Goal: Task Accomplishment & Management: Complete application form

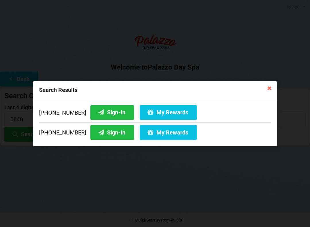
click at [270, 89] on icon at bounding box center [269, 87] width 9 height 9
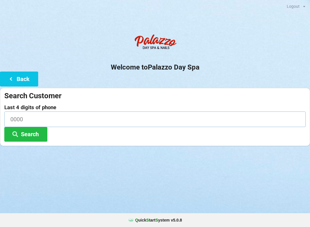
click at [15, 117] on input at bounding box center [154, 118] width 301 height 15
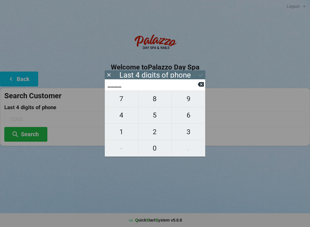
click at [190, 97] on span "9" at bounding box center [188, 99] width 34 height 12
type input "9___"
click at [190, 100] on span "9" at bounding box center [188, 99] width 34 height 12
type input "99__"
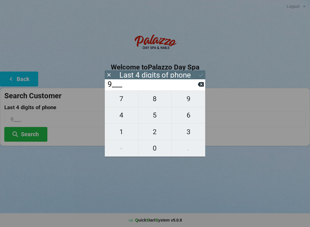
type input "99__"
click at [159, 151] on span "0" at bounding box center [154, 148] width 33 height 12
type input "990_"
click at [157, 136] on span "2" at bounding box center [154, 132] width 33 height 12
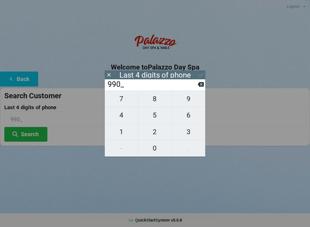
type input "9902"
click at [31, 136] on button "Search" at bounding box center [25, 134] width 43 height 15
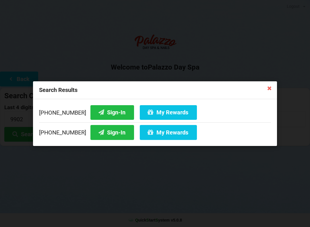
click at [153, 113] on button "My Rewards" at bounding box center [168, 112] width 57 height 15
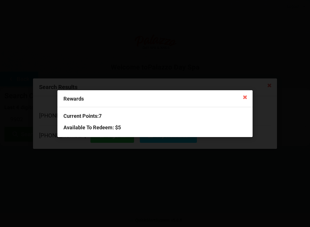
click at [246, 97] on icon at bounding box center [244, 96] width 9 height 9
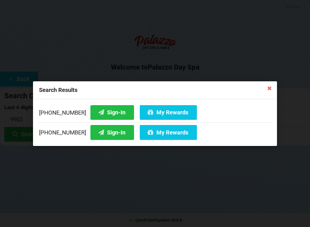
click at [105, 111] on button "Sign-In" at bounding box center [112, 112] width 44 height 15
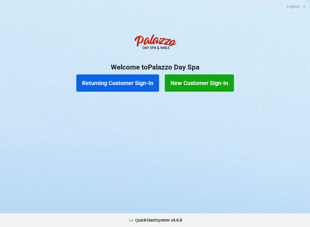
click at [126, 82] on button "Returning Customer Sign-In" at bounding box center [117, 82] width 83 height 17
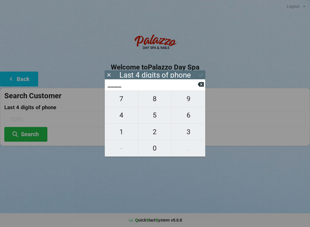
click at [121, 118] on span "4" at bounding box center [121, 115] width 33 height 12
type input "4___"
click at [155, 151] on span "0" at bounding box center [154, 148] width 33 height 12
type input "40__"
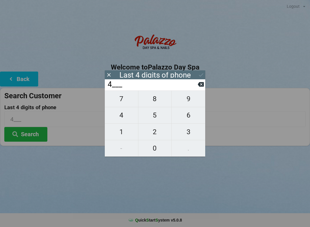
type input "40__"
click at [126, 102] on span "7" at bounding box center [121, 99] width 33 height 12
type input "407_"
click at [188, 134] on span "3" at bounding box center [188, 132] width 34 height 12
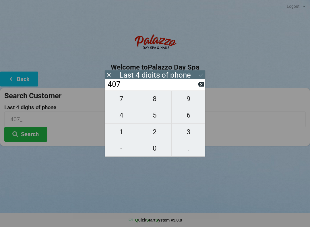
type input "4073"
click at [155, 134] on div "7 8 9 4 5 6 1 2 3 - 0 ." at bounding box center [155, 123] width 100 height 66
click at [196, 85] on input "4073" at bounding box center [152, 84] width 91 height 9
click at [192, 87] on input "4073" at bounding box center [152, 84] width 91 height 9
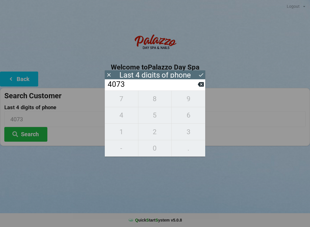
click at [194, 88] on input "4073" at bounding box center [152, 84] width 91 height 9
click at [196, 87] on input "4073" at bounding box center [152, 84] width 91 height 9
click at [196, 88] on input "4073" at bounding box center [152, 84] width 91 height 9
click at [199, 87] on icon at bounding box center [201, 84] width 6 height 5
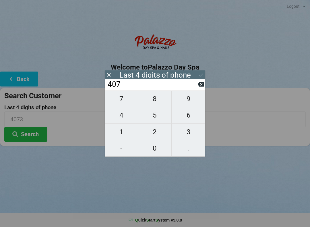
click at [196, 86] on input "407_" at bounding box center [152, 84] width 91 height 9
click at [198, 87] on icon at bounding box center [201, 84] width 6 height 6
click at [193, 89] on input "40__" at bounding box center [152, 84] width 91 height 9
click at [194, 87] on input "40__" at bounding box center [152, 84] width 91 height 9
click at [194, 88] on input "40__" at bounding box center [152, 84] width 91 height 9
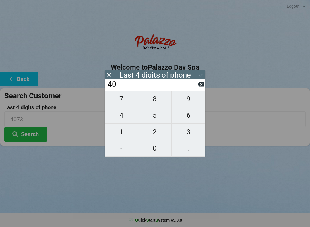
click at [195, 89] on input "40__" at bounding box center [152, 84] width 91 height 9
click at [201, 87] on icon at bounding box center [201, 84] width 6 height 5
click at [201, 85] on icon at bounding box center [201, 84] width 6 height 5
click at [158, 131] on span "2" at bounding box center [154, 132] width 33 height 12
type input "2___"
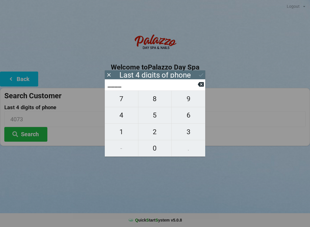
type input "2___"
click at [190, 130] on span "3" at bounding box center [188, 132] width 34 height 12
type input "23__"
click at [157, 129] on span "2" at bounding box center [154, 132] width 33 height 12
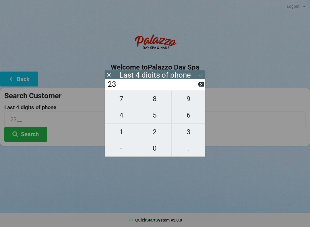
type input "232_"
click at [159, 101] on span "8" at bounding box center [154, 99] width 33 height 12
type input "2328"
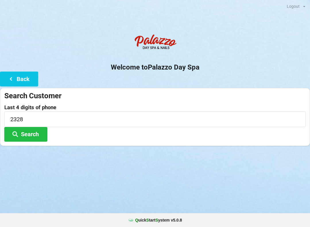
click at [243, 179] on div "Logout Logout Sign-In Welcome to Palazzo Day Spa Back Search Customer Last 4 di…" at bounding box center [155, 113] width 310 height 227
click at [36, 132] on button "Search" at bounding box center [25, 134] width 43 height 15
click at [37, 132] on button "Search" at bounding box center [25, 134] width 43 height 15
click at [35, 132] on button "Search" at bounding box center [25, 134] width 43 height 15
click at [28, 77] on button "Back" at bounding box center [19, 78] width 38 height 15
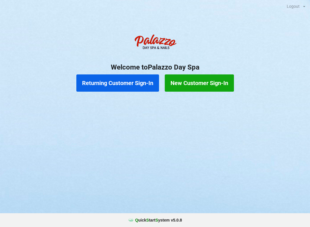
click at [213, 81] on button "New Customer Sign-In" at bounding box center [199, 82] width 69 height 17
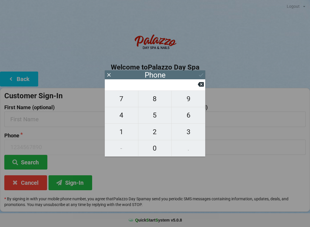
click at [123, 118] on span "4" at bounding box center [121, 115] width 33 height 12
type input "4"
click at [154, 148] on span "0" at bounding box center [154, 148] width 33 height 12
type input "40"
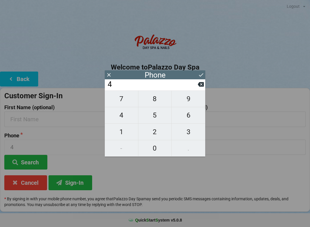
type input "40"
click at [133, 103] on span "7" at bounding box center [121, 99] width 33 height 12
type input "407"
click at [187, 132] on span "3" at bounding box center [188, 132] width 34 height 12
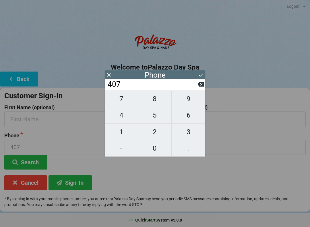
type input "4073"
click at [159, 133] on span "2" at bounding box center [154, 132] width 33 height 12
type input "40732"
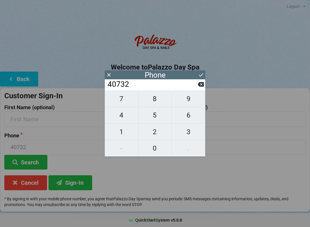
click at [155, 114] on span "5" at bounding box center [154, 115] width 33 height 12
type input "407325"
click at [159, 136] on span "2" at bounding box center [154, 132] width 33 height 12
type input "4073252"
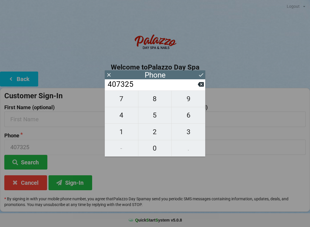
type input "4073252"
click at [160, 103] on span "8" at bounding box center [154, 99] width 33 height 12
type input "40732528"
click at [156, 131] on span "2" at bounding box center [154, 132] width 33 height 12
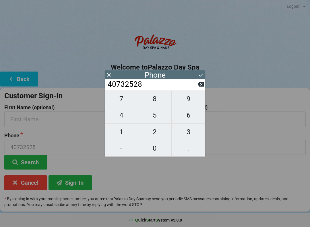
type input "407325282"
click at [188, 130] on span "3" at bounding box center [188, 132] width 34 height 12
type input "4073252823"
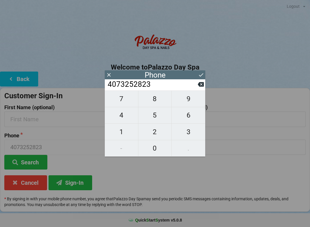
click at [199, 87] on icon at bounding box center [201, 84] width 6 height 5
click at [163, 101] on span "8" at bounding box center [154, 99] width 33 height 12
type input "4073252828"
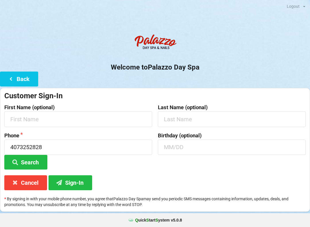
click at [225, 164] on div "Birthday (optional)" at bounding box center [231, 150] width 153 height 37
click at [103, 118] on input "text" at bounding box center [78, 118] width 148 height 15
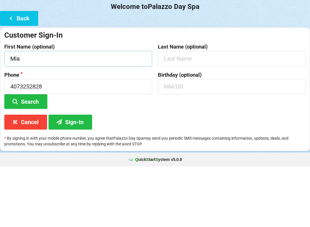
type input "Mia"
click at [220, 111] on input "text" at bounding box center [232, 118] width 148 height 15
type input "[DEMOGRAPHIC_DATA]"
click at [232, 139] on input "text" at bounding box center [232, 146] width 148 height 15
type input "0"
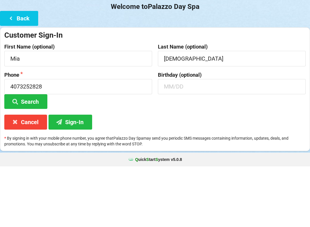
click at [35, 155] on button "Search" at bounding box center [25, 162] width 43 height 15
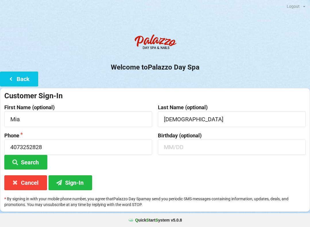
click at [35, 159] on button "Search" at bounding box center [25, 162] width 43 height 15
click at [75, 185] on button "Sign-In" at bounding box center [70, 182] width 44 height 15
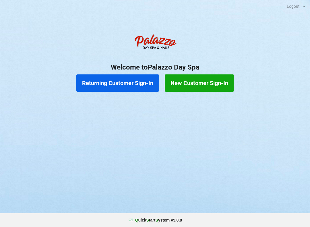
click at [131, 86] on button "Returning Customer Sign-In" at bounding box center [117, 82] width 83 height 17
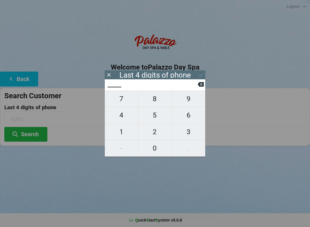
click at [125, 100] on span "7" at bounding box center [121, 99] width 33 height 12
type input "7___"
click at [153, 138] on span "2" at bounding box center [154, 132] width 33 height 12
type input "72__"
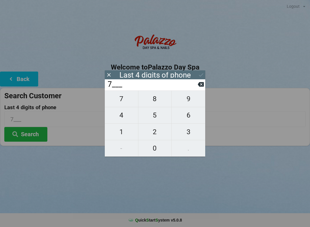
type input "72__"
click at [188, 134] on span "3" at bounding box center [188, 132] width 34 height 12
type input "723_"
click at [126, 133] on span "1" at bounding box center [121, 132] width 33 height 12
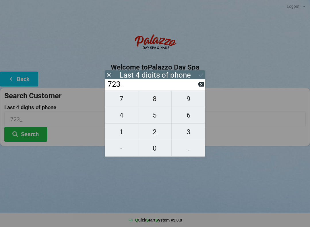
type input "7231"
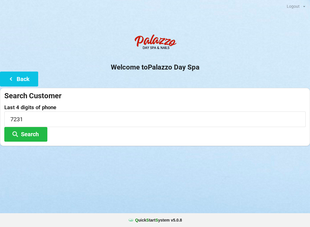
click at [39, 134] on button "Search" at bounding box center [25, 134] width 43 height 15
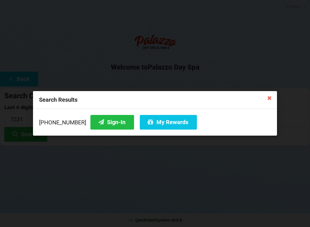
click at [108, 128] on button "Sign-In" at bounding box center [112, 122] width 44 height 15
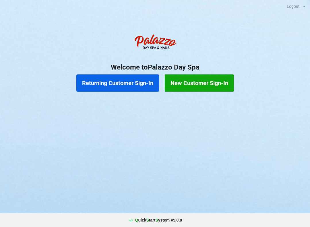
click at [133, 88] on button "Returning Customer Sign-In" at bounding box center [117, 82] width 83 height 17
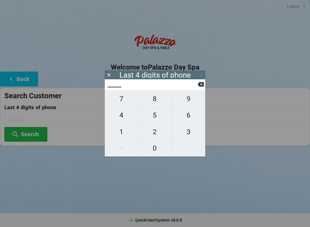
click at [190, 105] on span "9" at bounding box center [188, 99] width 34 height 12
type input "9___"
click at [198, 87] on icon at bounding box center [201, 84] width 6 height 6
click at [156, 118] on span "5" at bounding box center [154, 115] width 33 height 12
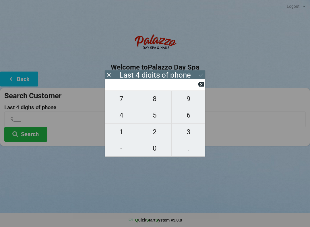
type input "5___"
click at [121, 107] on button "7" at bounding box center [122, 98] width 34 height 17
type input "57__"
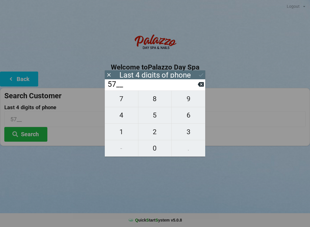
click at [152, 100] on span "8" at bounding box center [154, 99] width 33 height 12
type input "578_"
click at [185, 114] on span "6" at bounding box center [188, 115] width 34 height 12
type input "5786"
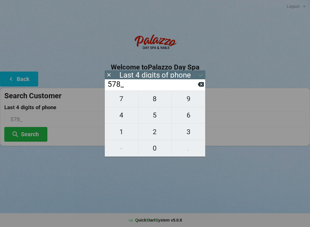
type input "5786"
click at [165, 188] on div "Logout Logout Sign-In Welcome to Palazzo Day Spa Back Search Customer Last 4 di…" at bounding box center [155, 113] width 310 height 227
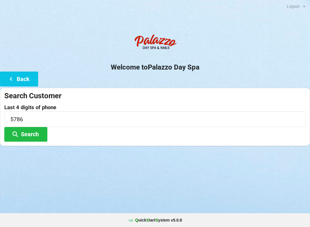
click at [30, 134] on button "Search" at bounding box center [25, 134] width 43 height 15
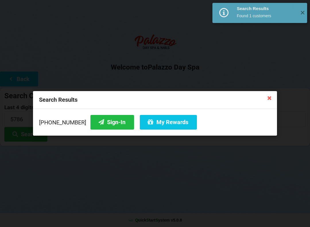
click at [104, 125] on button "Sign-In" at bounding box center [112, 122] width 44 height 15
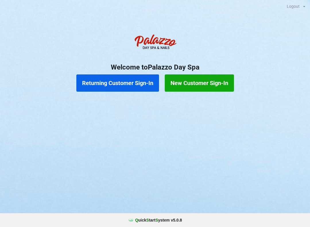
click at [119, 83] on button "Returning Customer Sign-In" at bounding box center [117, 82] width 83 height 17
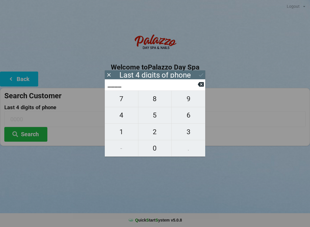
click at [190, 102] on span "9" at bounding box center [188, 99] width 34 height 12
type input "9___"
click at [126, 103] on span "7" at bounding box center [121, 99] width 33 height 12
type input "97__"
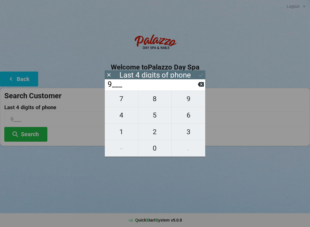
type input "97__"
click at [159, 117] on span "5" at bounding box center [154, 115] width 33 height 12
type input "975_"
click at [157, 151] on span "0" at bounding box center [154, 148] width 33 height 12
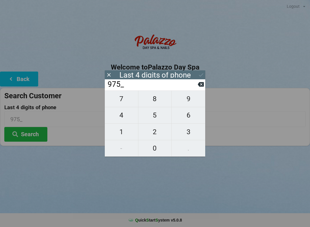
type input "9750"
click at [200, 76] on icon at bounding box center [201, 75] width 6 height 6
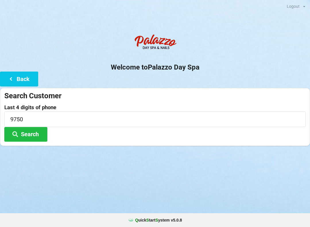
click at [28, 136] on button "Search" at bounding box center [25, 134] width 43 height 15
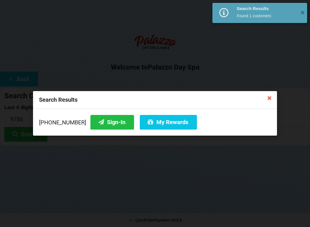
click at [101, 118] on button "Sign-In" at bounding box center [112, 122] width 44 height 15
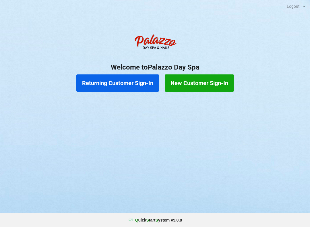
click at [124, 79] on button "Returning Customer Sign-In" at bounding box center [117, 82] width 83 height 17
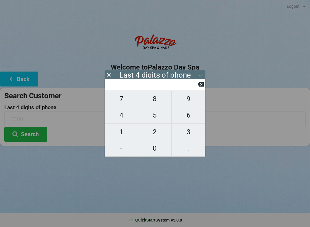
click at [193, 139] on button "3" at bounding box center [188, 131] width 34 height 16
type input "3___"
click at [155, 132] on span "2" at bounding box center [154, 132] width 33 height 12
type input "32__"
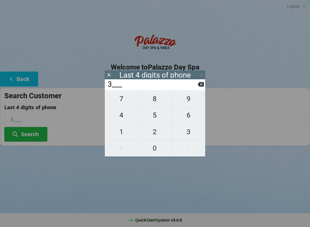
type input "32__"
click at [117, 134] on span "1" at bounding box center [121, 132] width 33 height 12
type input "321_"
click at [190, 114] on span "6" at bounding box center [188, 115] width 34 height 12
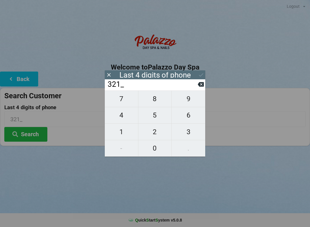
type input "3216"
click at [189, 100] on div "7 8 9 4 5 6 1 2 3 - 0 ." at bounding box center [155, 123] width 100 height 66
click at [151, 114] on div "7 8 9 4 5 6 1 2 3 - 0 ." at bounding box center [155, 123] width 100 height 66
click at [196, 87] on input "3216" at bounding box center [152, 84] width 91 height 9
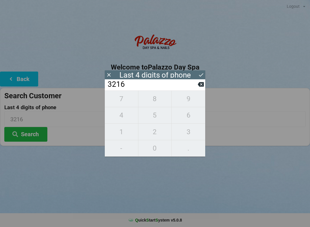
click at [194, 87] on input "3216" at bounding box center [152, 84] width 91 height 9
click at [199, 86] on icon at bounding box center [201, 84] width 6 height 5
click at [200, 87] on icon at bounding box center [201, 84] width 6 height 5
click at [200, 83] on icon at bounding box center [201, 84] width 6 height 6
click at [199, 86] on icon at bounding box center [201, 84] width 6 height 5
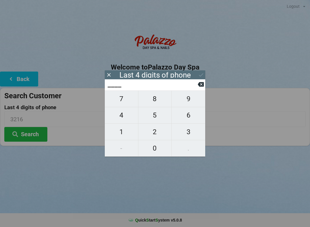
click at [154, 149] on span "0" at bounding box center [154, 148] width 33 height 12
type input "0___"
click at [154, 149] on span "0" at bounding box center [154, 148] width 33 height 12
type input "00__"
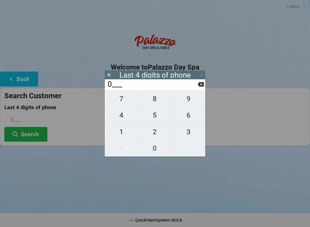
type input "00__"
click at [189, 133] on span "3" at bounding box center [188, 132] width 34 height 12
type input "003_"
click at [189, 134] on span "3" at bounding box center [188, 132] width 34 height 12
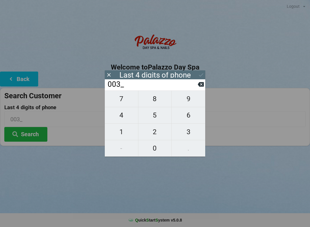
type input "0033"
click at [200, 87] on icon at bounding box center [201, 84] width 6 height 5
click at [200, 84] on icon at bounding box center [201, 84] width 6 height 5
click at [200, 87] on icon at bounding box center [201, 84] width 6 height 5
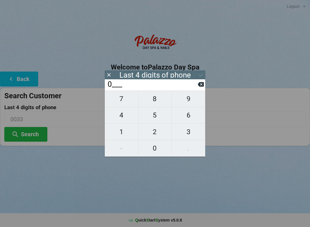
click at [200, 84] on icon at bounding box center [201, 84] width 6 height 6
type input "____"
click at [200, 84] on icon at bounding box center [201, 84] width 6 height 5
click at [108, 77] on icon at bounding box center [109, 75] width 6 height 6
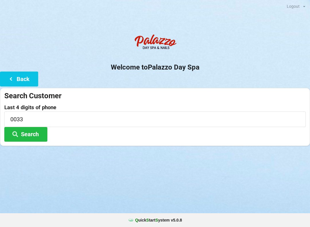
click at [35, 134] on button "Search" at bounding box center [25, 134] width 43 height 15
click at [22, 72] on button "Back" at bounding box center [19, 78] width 38 height 15
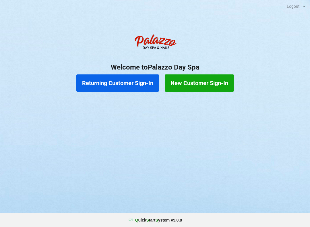
click at [116, 86] on button "Returning Customer Sign-In" at bounding box center [117, 82] width 83 height 17
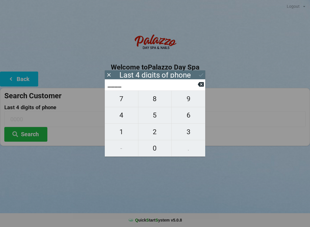
click at [152, 149] on span "0" at bounding box center [154, 148] width 33 height 12
type input "0___"
click at [155, 149] on span "0" at bounding box center [154, 148] width 33 height 12
type input "00__"
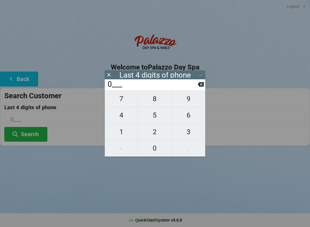
type input "00__"
click at [189, 132] on span "3" at bounding box center [188, 132] width 34 height 12
type input "003_"
click at [186, 133] on span "3" at bounding box center [188, 132] width 34 height 12
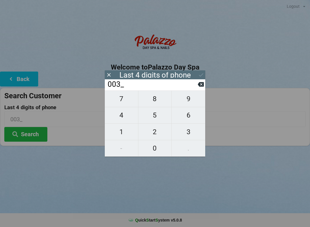
type input "0033"
click at [24, 137] on button "Search" at bounding box center [25, 134] width 43 height 15
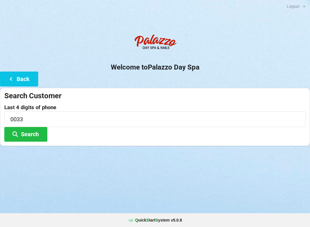
click at [14, 72] on button "Back" at bounding box center [19, 78] width 38 height 15
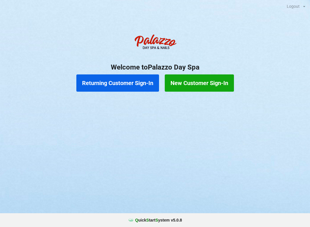
click at [126, 84] on button "Returning Customer Sign-In" at bounding box center [117, 82] width 83 height 17
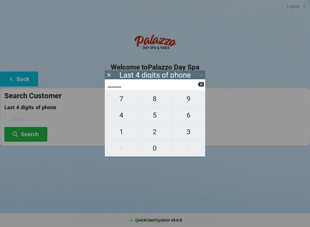
click at [156, 150] on span "0" at bounding box center [154, 148] width 33 height 12
type input "0___"
click at [154, 151] on span "0" at bounding box center [154, 148] width 33 height 12
type input "00__"
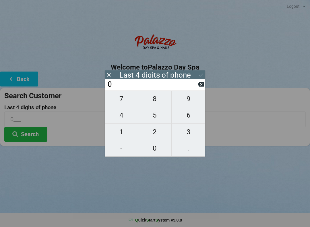
type input "00__"
click at [152, 134] on span "2" at bounding box center [154, 132] width 33 height 12
type input "002_"
click at [190, 117] on span "6" at bounding box center [188, 115] width 34 height 12
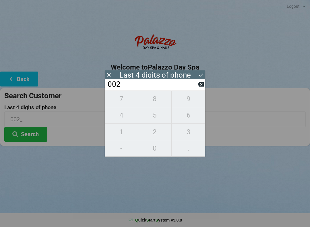
type input "0026"
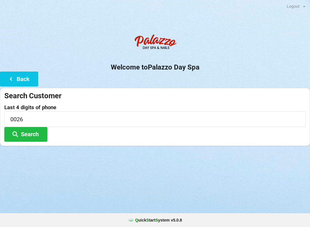
click at [26, 137] on button "Search" at bounding box center [25, 134] width 43 height 15
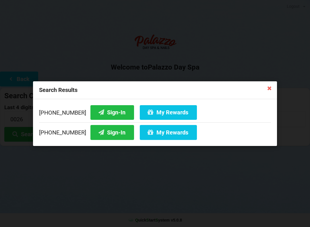
click at [108, 112] on button "Sign-In" at bounding box center [112, 112] width 44 height 15
